Goal: Communication & Community: Answer question/provide support

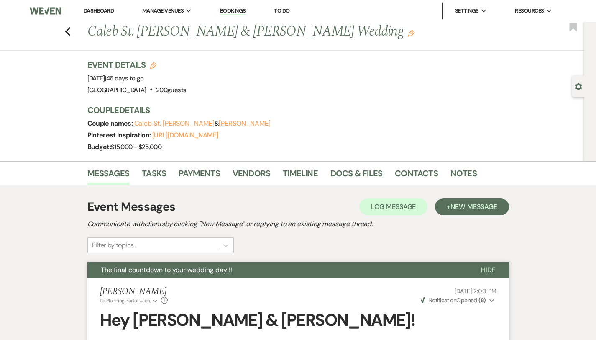
click at [100, 13] on link "Dashboard" at bounding box center [99, 10] width 30 height 7
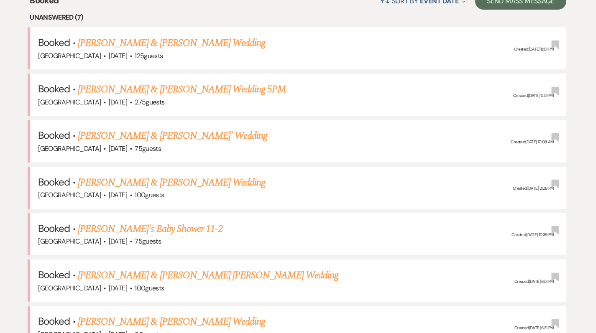
scroll to position [346, 0]
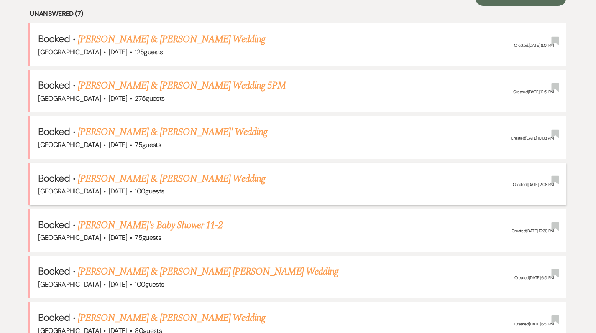
click at [186, 185] on link "[PERSON_NAME] & [PERSON_NAME] Wedding" at bounding box center [171, 179] width 187 height 15
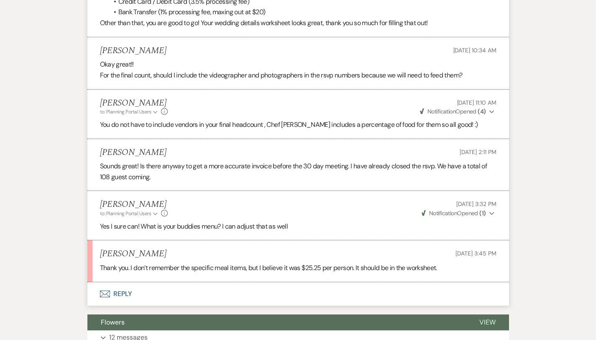
scroll to position [2459, 0]
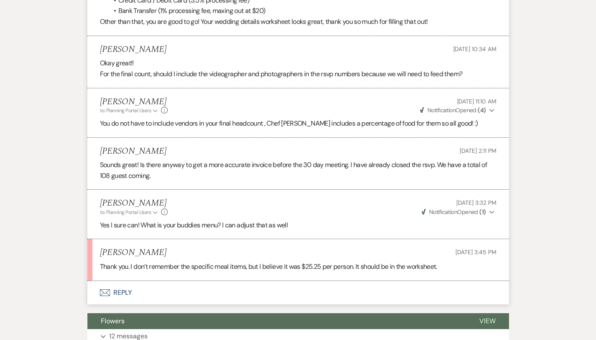
click at [97, 281] on button "Envelope Reply" at bounding box center [298, 292] width 422 height 23
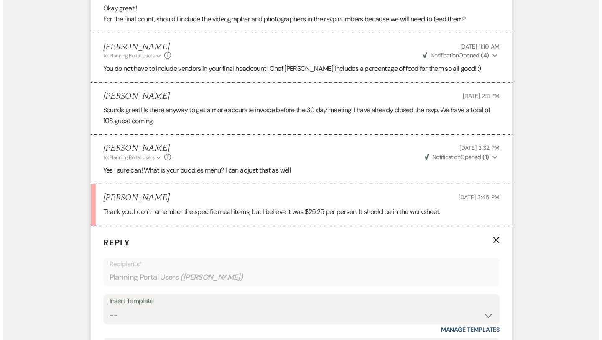
scroll to position [2629, 0]
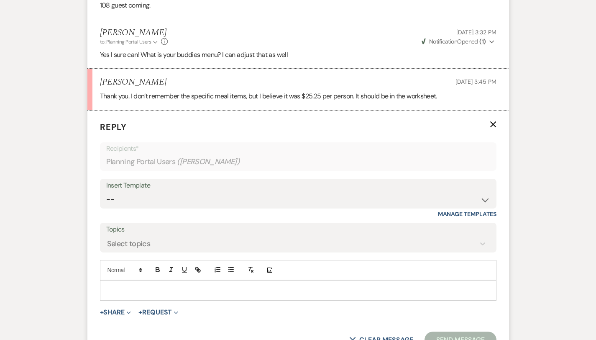
click at [100, 309] on button "+ Share Expand" at bounding box center [115, 312] width 31 height 7
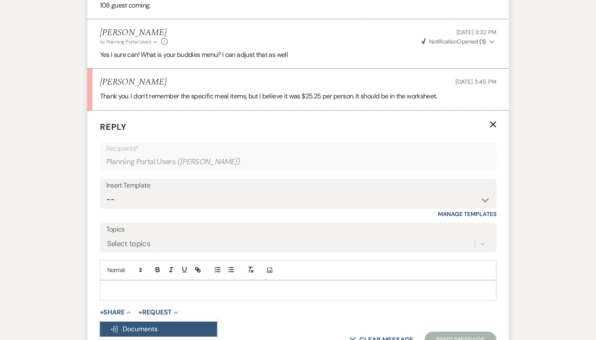
click at [100, 321] on button "Doc Upload Documents" at bounding box center [158, 328] width 117 height 15
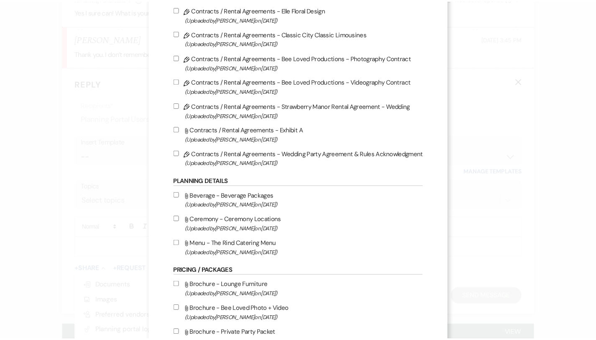
scroll to position [0, 0]
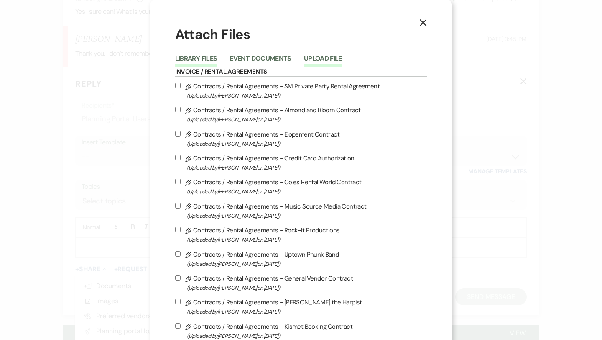
click at [328, 56] on button "Upload File" at bounding box center [323, 61] width 38 height 12
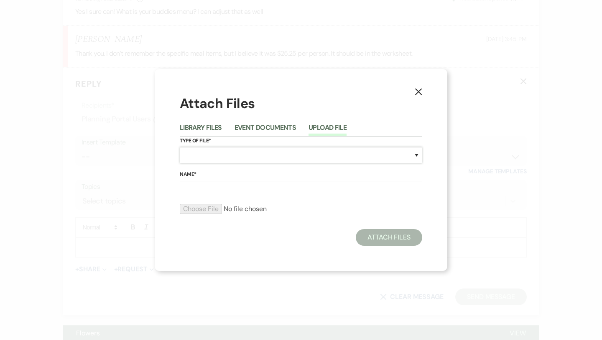
click at [198, 157] on select "Special Event Insurance Vendor Certificate of Insurance Contracts / Rental Agre…" at bounding box center [301, 155] width 243 height 16
select select "22"
click at [203, 191] on input "Name*" at bounding box center [301, 189] width 243 height 16
type input "invoice 3169"
click at [195, 209] on input "file" at bounding box center [301, 209] width 243 height 10
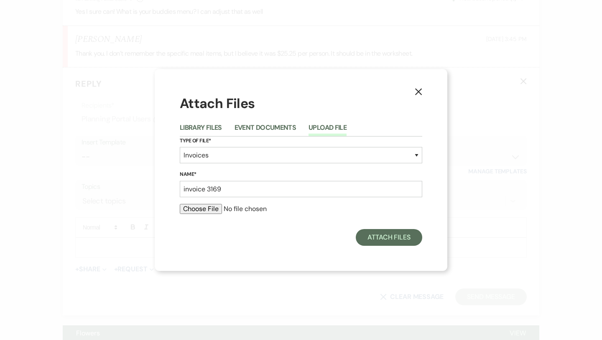
type input "C:\fakepath\Invoice 3169 (1).pdf"
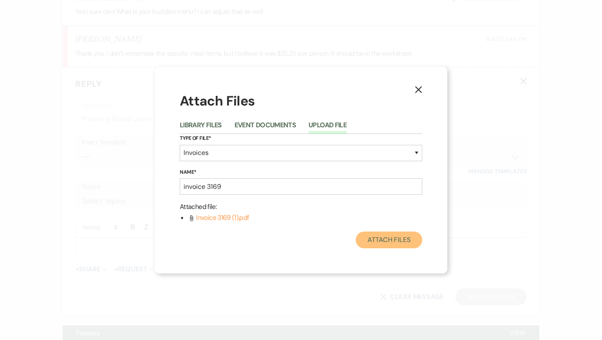
click at [387, 240] on button "Attach Files" at bounding box center [389, 239] width 67 height 17
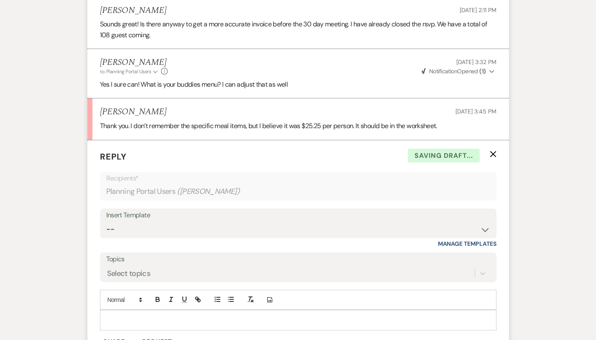
scroll to position [2601, 0]
click at [261, 314] on p at bounding box center [298, 318] width 383 height 9
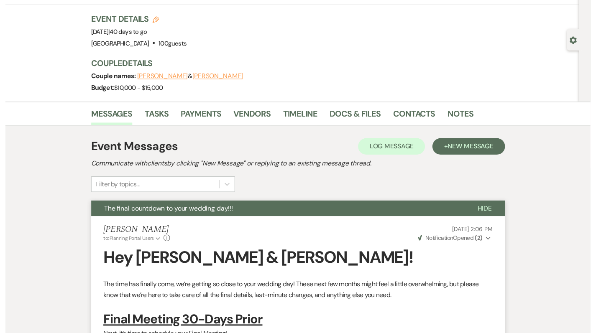
scroll to position [0, 0]
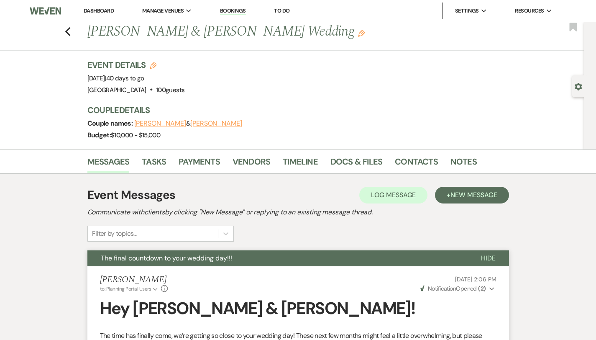
click at [96, 10] on link "Dashboard" at bounding box center [99, 10] width 30 height 7
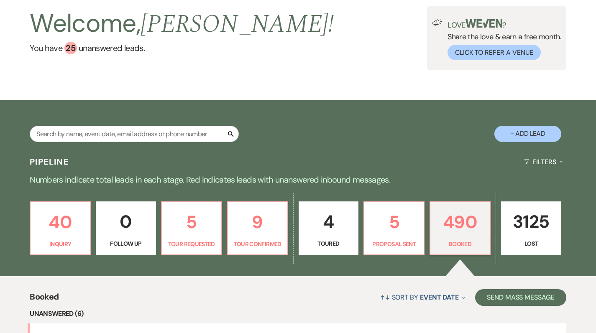
scroll to position [45, 0]
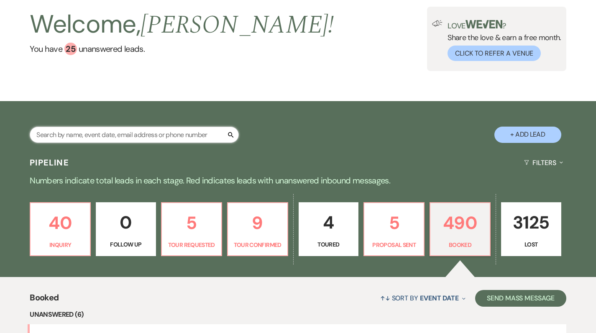
click at [157, 131] on input "text" at bounding box center [134, 135] width 209 height 16
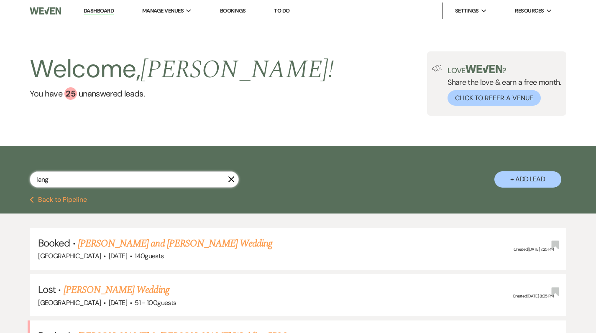
scroll to position [64, 0]
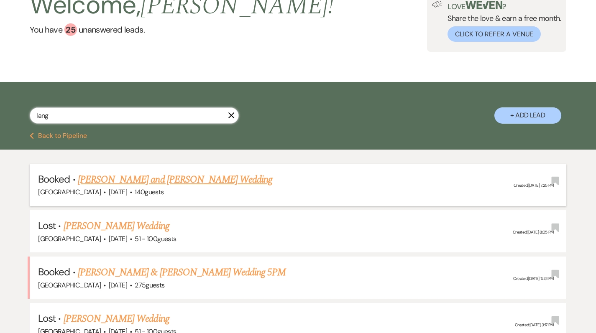
type input "lang"
click at [107, 183] on link "[PERSON_NAME] and [PERSON_NAME] Wedding" at bounding box center [175, 179] width 195 height 15
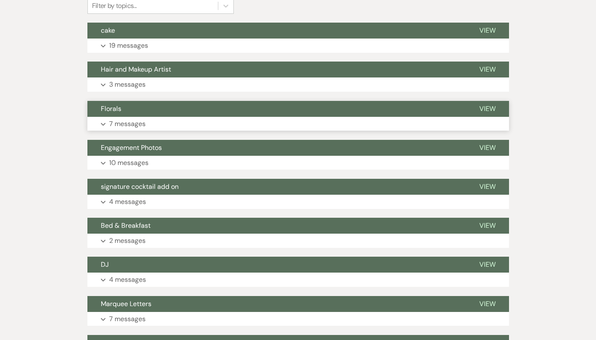
scroll to position [225, 0]
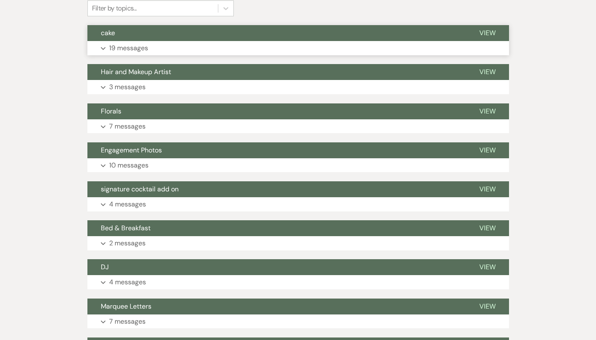
click at [109, 46] on p "19 messages" at bounding box center [128, 48] width 39 height 11
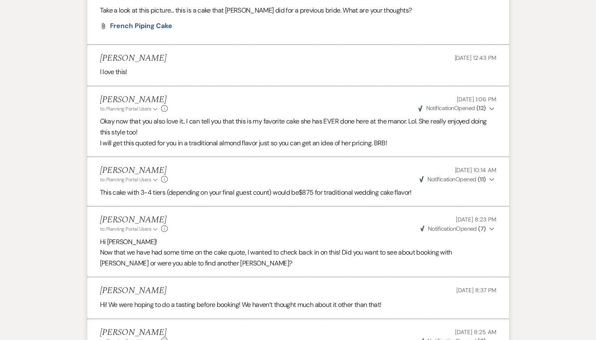
scroll to position [707, 0]
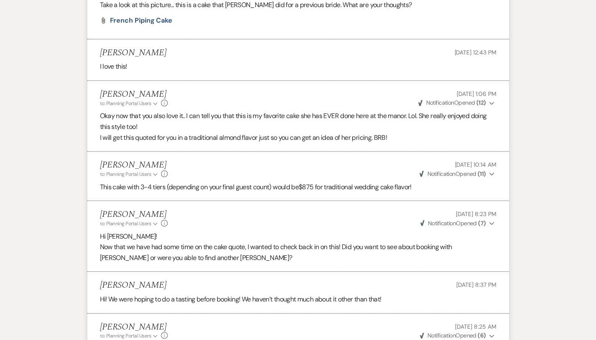
click at [129, 182] on p "This cake with 3-4 tiers (depending on your final guest count) would be $875 fo…" at bounding box center [298, 187] width 397 height 11
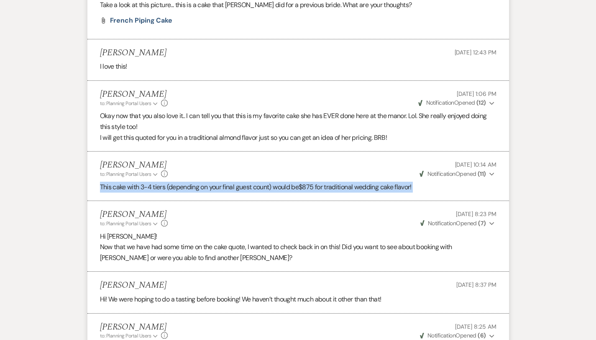
click at [129, 182] on p "This cake with 3-4 tiers (depending on your final guest count) would be $875 fo…" at bounding box center [298, 187] width 397 height 11
copy li "This cake with 3-4 tiers (depending on your final guest count) would be $875 fo…"
